Goal: Task Accomplishment & Management: Use online tool/utility

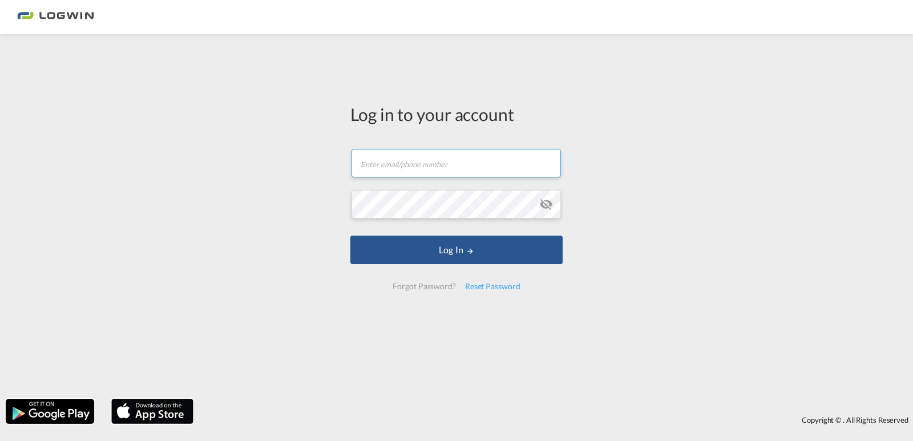
click at [387, 159] on input "text" at bounding box center [456, 163] width 209 height 29
paste input "[PERSON_NAME][EMAIL_ADDRESS][DOMAIN_NAME]"
type input "[PERSON_NAME][EMAIL_ADDRESS][DOMAIN_NAME]"
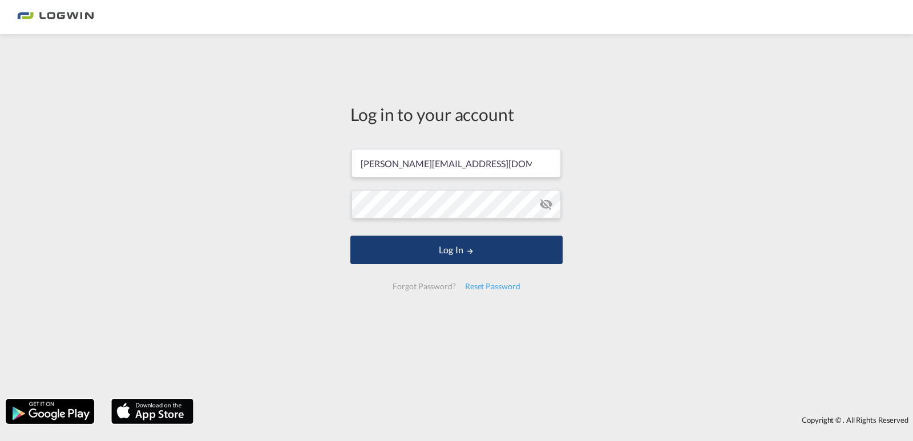
click at [411, 256] on button "Log In" at bounding box center [456, 250] width 212 height 29
